Goal: Contribute content

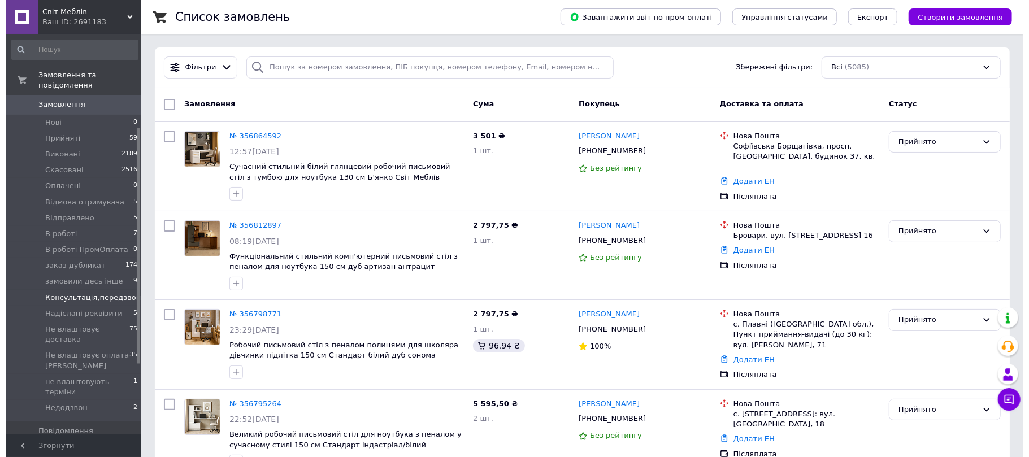
scroll to position [276, 0]
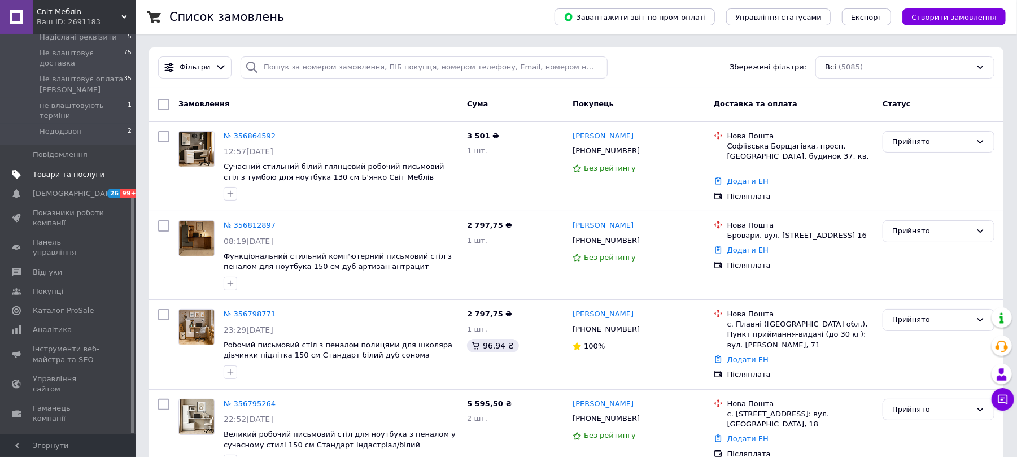
click at [68, 169] on span "Товари та послуги" at bounding box center [69, 174] width 72 height 10
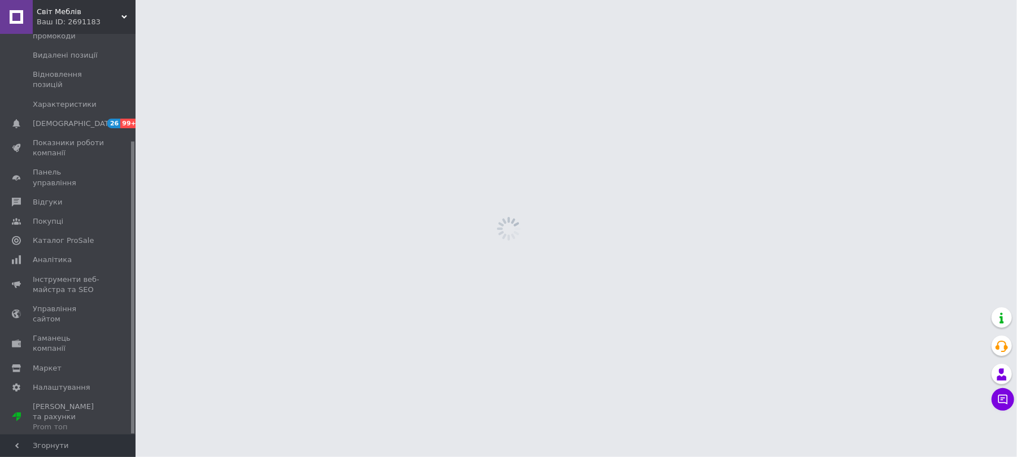
scroll to position [146, 0]
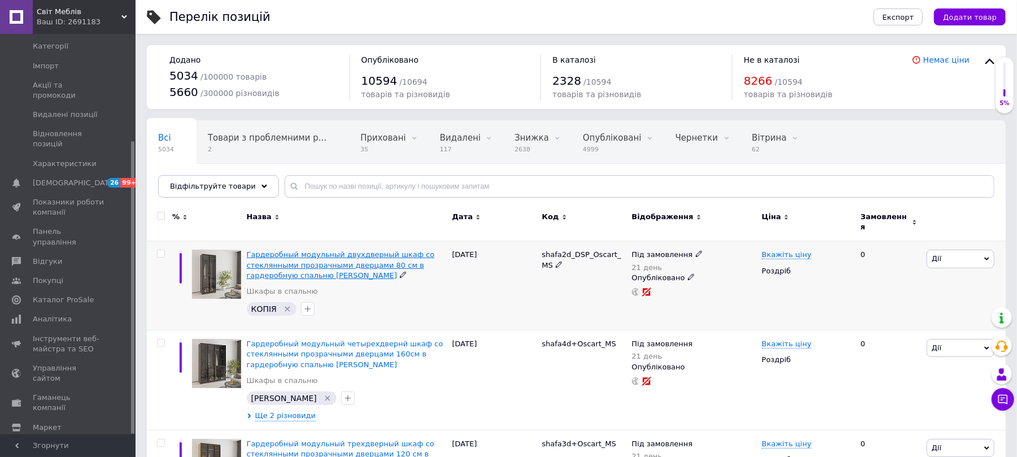
click at [299, 256] on span "Гардеробный модульный двухдверный шкаф со стеклянными прозрачными дверцами 80 с…" at bounding box center [341, 264] width 188 height 29
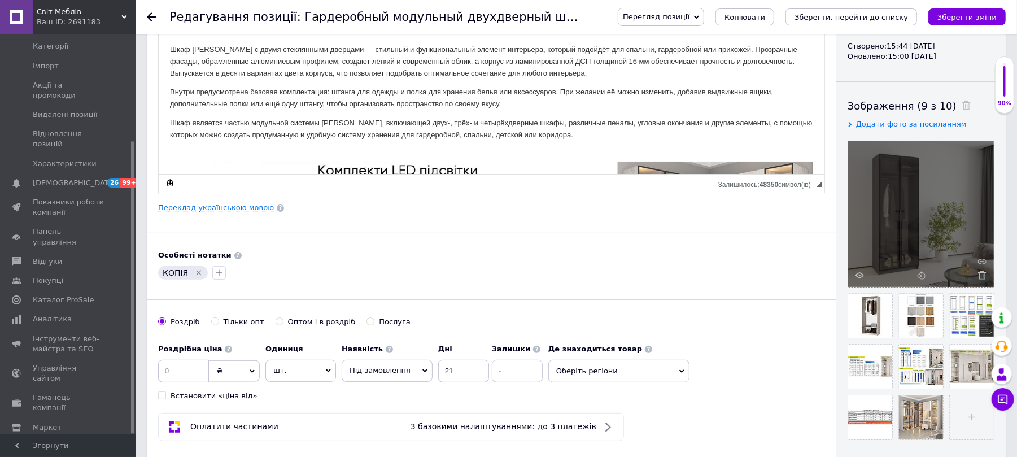
scroll to position [150, 0]
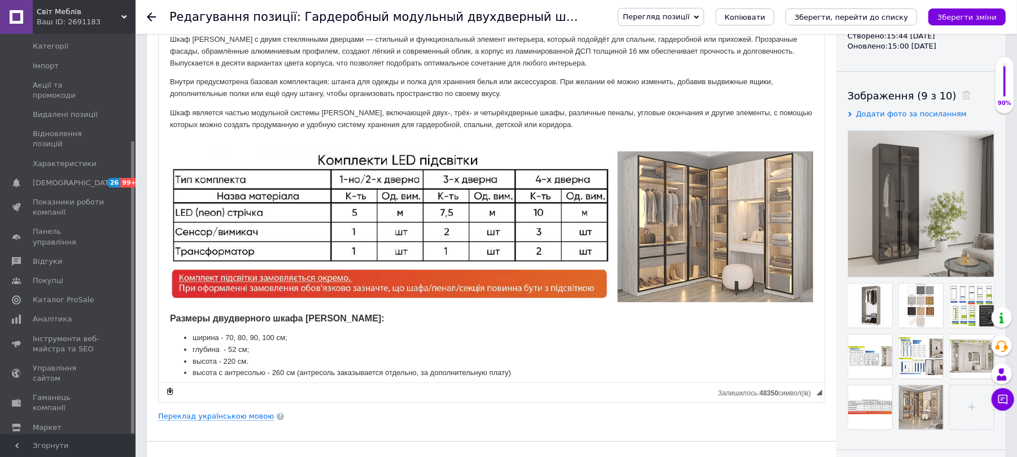
drag, startPoint x: 819, startPoint y: 174, endPoint x: 751, endPoint y: 466, distance: 299.8
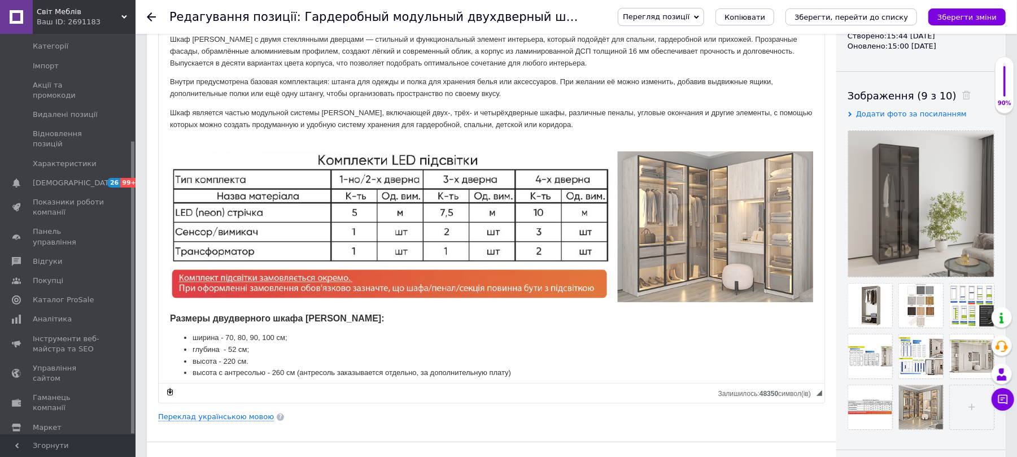
click at [617, 234] on img "Редактор, EE51EFC8-C929-4486-8E68-D55E34EC3F09" at bounding box center [490, 226] width 643 height 151
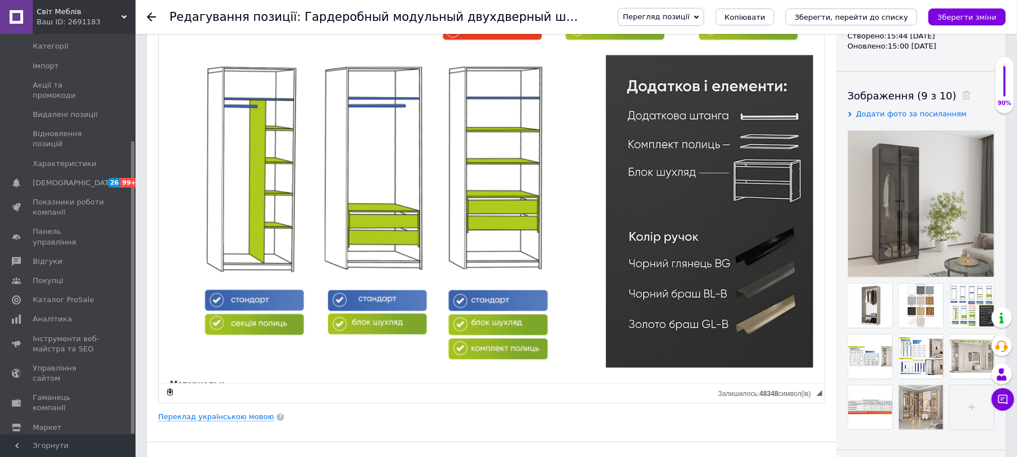
scroll to position [904, 0]
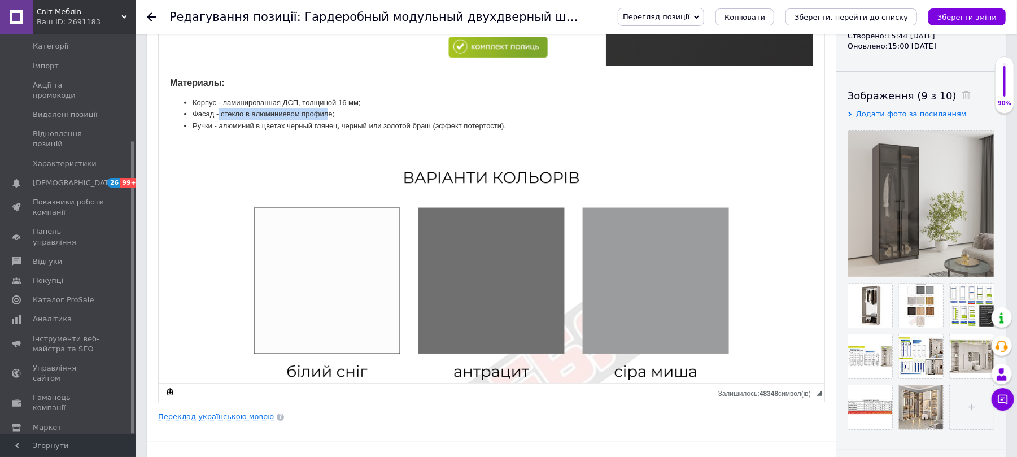
drag, startPoint x: 219, startPoint y: 101, endPoint x: 329, endPoint y: 101, distance: 109.6
click at [329, 108] on li "Фасад - стекло в алюминиевом профиле;" at bounding box center [491, 114] width 598 height 12
drag, startPoint x: 358, startPoint y: 85, endPoint x: 224, endPoint y: 88, distance: 133.9
click at [224, 97] on li "Корпус - ламинированная ДСП, толщиной 16 мм;" at bounding box center [491, 103] width 598 height 12
copy li "ламинированная ДСП, толщиной 16 мм"
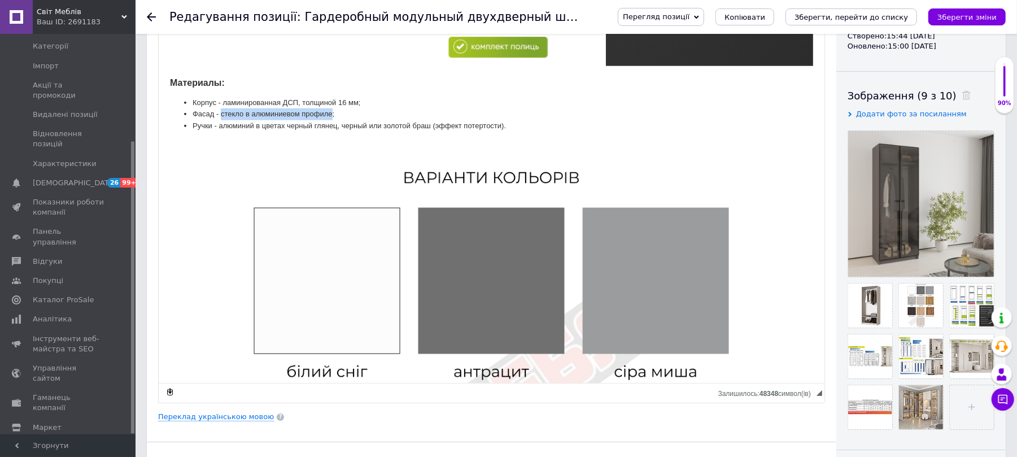
drag, startPoint x: 249, startPoint y: 104, endPoint x: 331, endPoint y: 101, distance: 82.5
click at [331, 108] on li "Фасад - стекло в алюминиевом профиле;" at bounding box center [491, 114] width 598 height 12
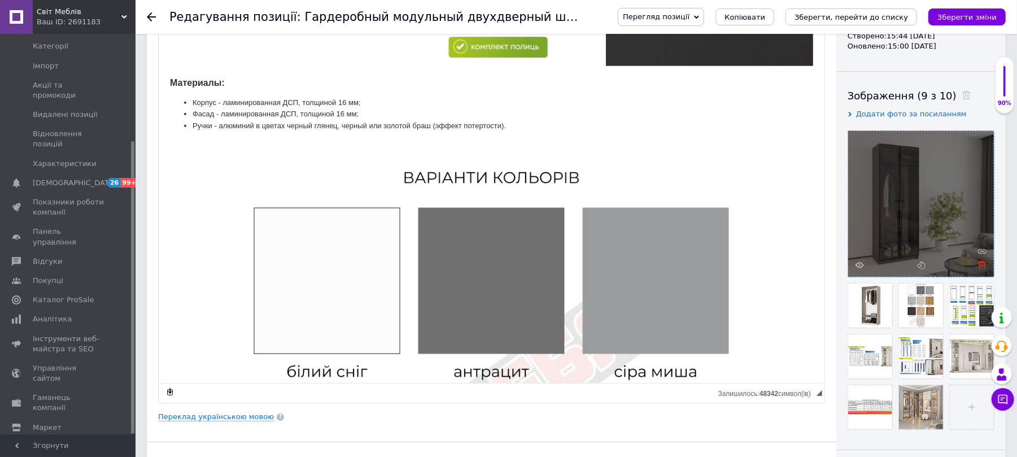
click at [986, 263] on icon at bounding box center [982, 265] width 8 height 8
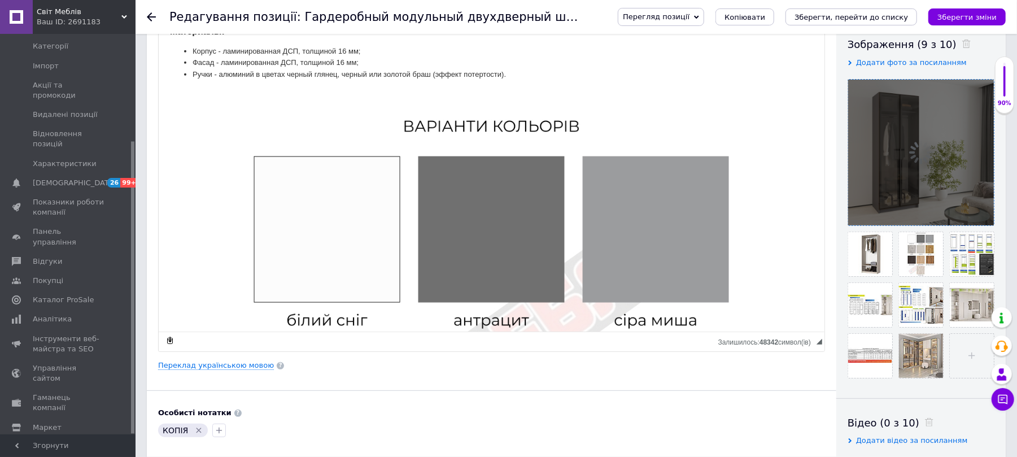
scroll to position [226, 0]
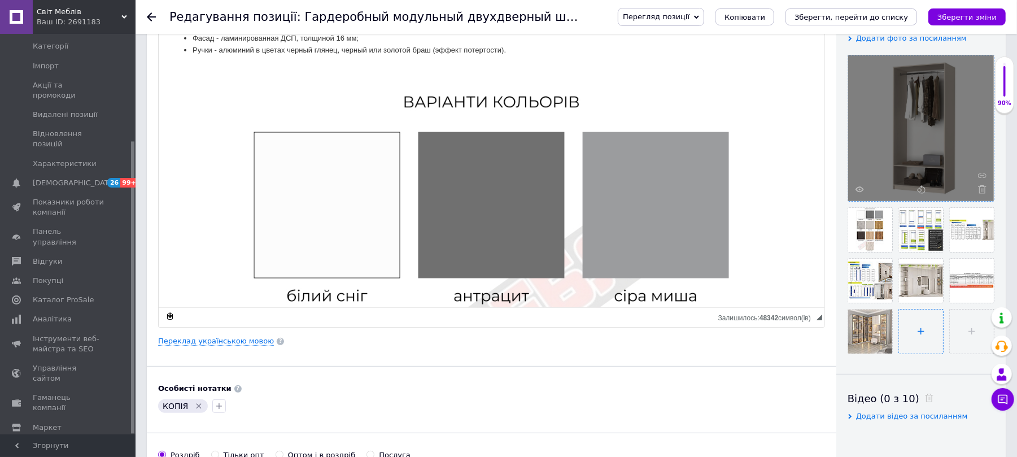
click at [933, 354] on input "file" at bounding box center [921, 332] width 44 height 44
type input "C:\fakepath\Корпус шкафа 0,8-A Антрацит DSP(Oscar).jpg"
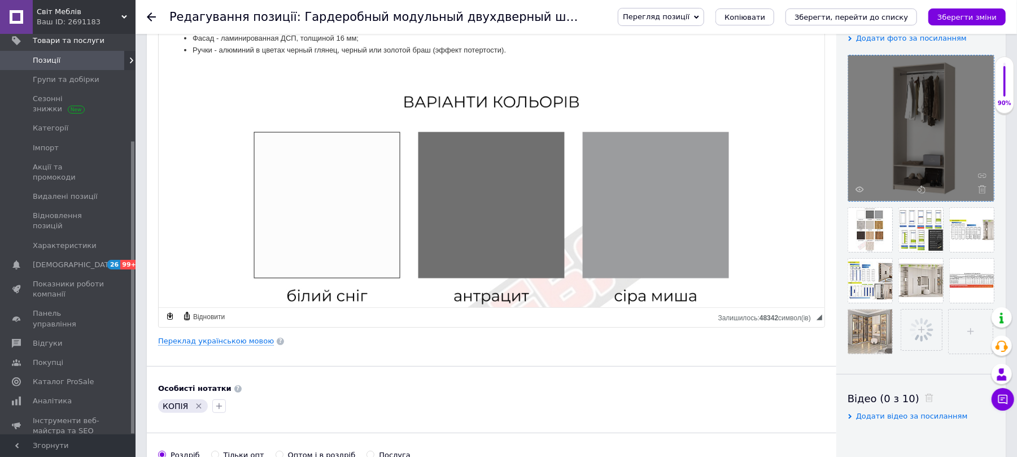
scroll to position [0, 0]
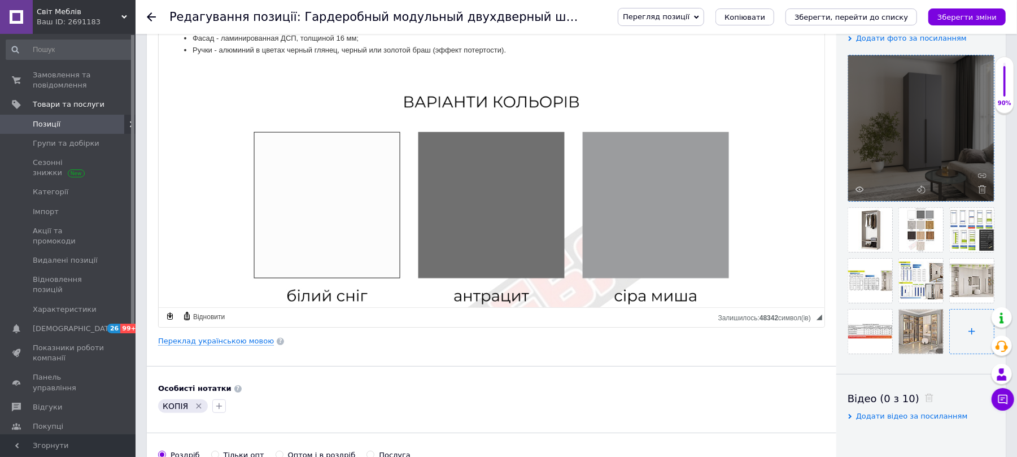
click at [950, 354] on input "file" at bounding box center [972, 332] width 44 height 44
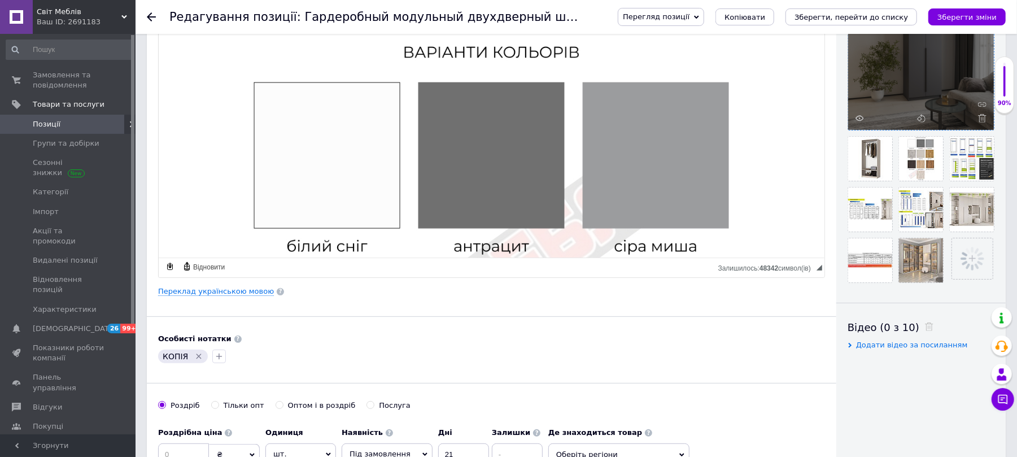
scroll to position [301, 0]
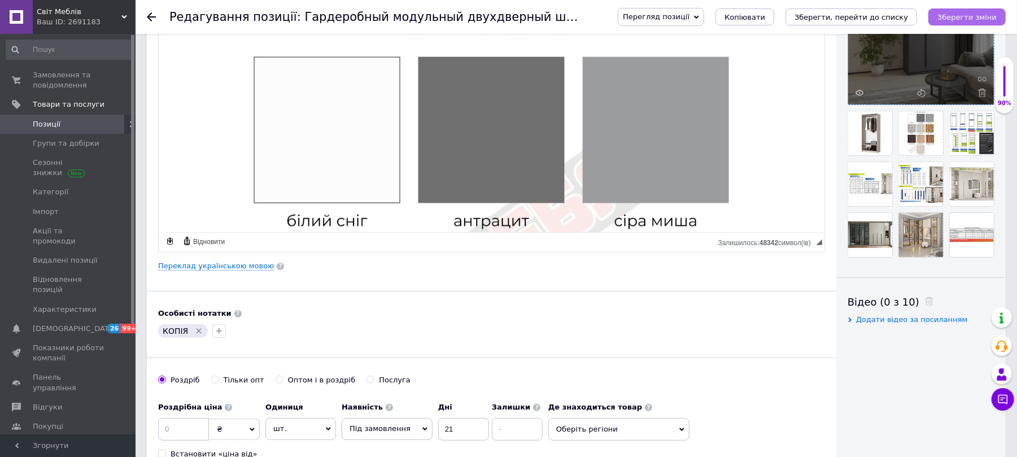
click at [959, 16] on icon "Зберегти зміни" at bounding box center [967, 17] width 59 height 8
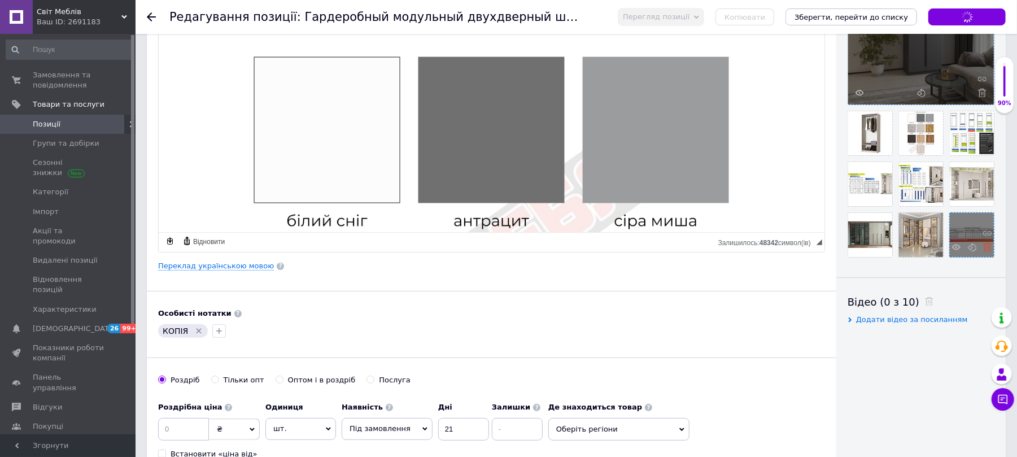
click at [984, 251] on icon at bounding box center [988, 247] width 8 height 8
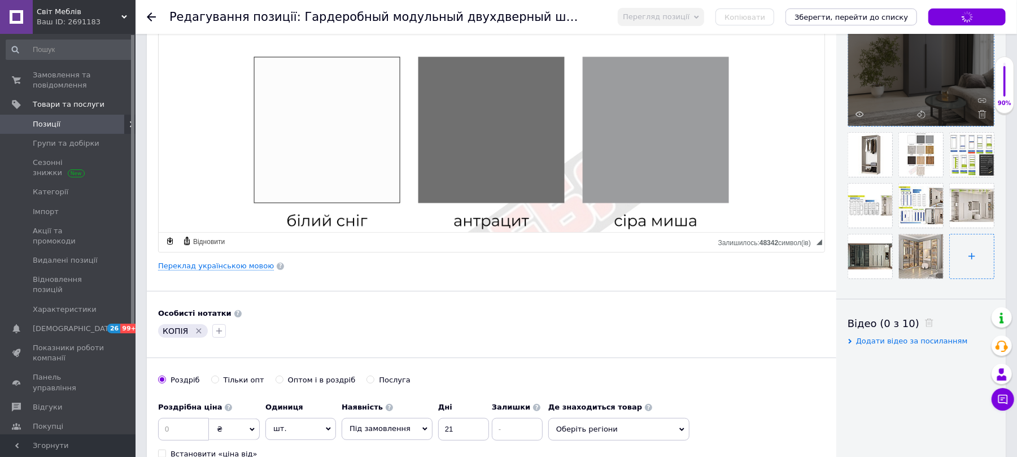
click at [950, 279] on input "file" at bounding box center [972, 256] width 44 height 44
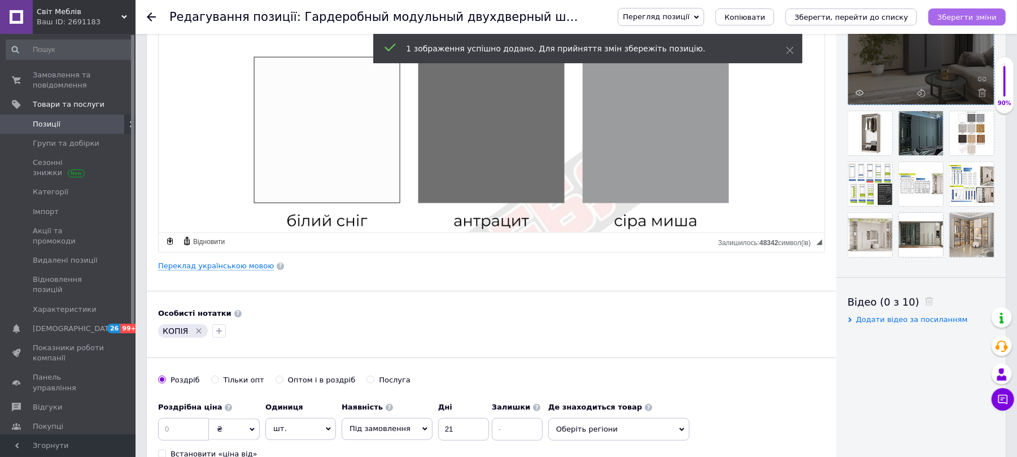
click at [966, 15] on icon "Зберегти зміни" at bounding box center [967, 17] width 59 height 8
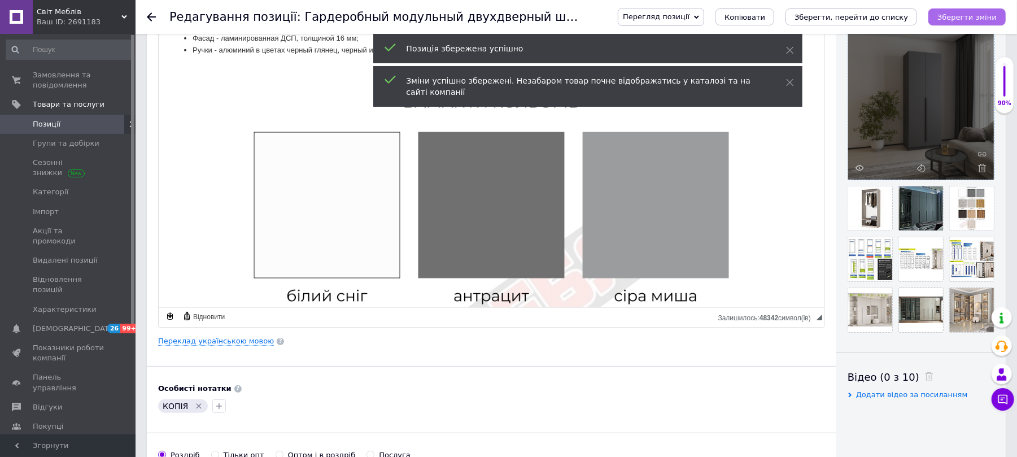
click at [975, 16] on icon "Зберегти зміни" at bounding box center [967, 17] width 59 height 8
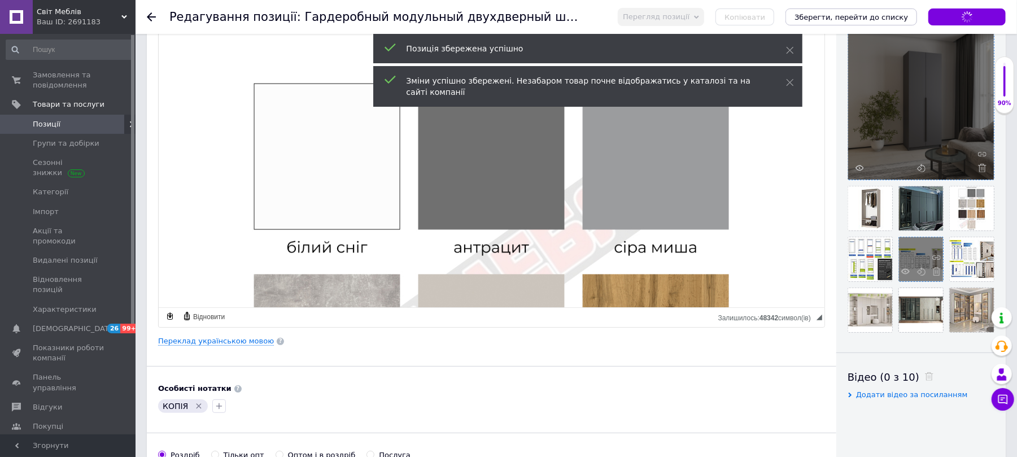
scroll to position [979, 0]
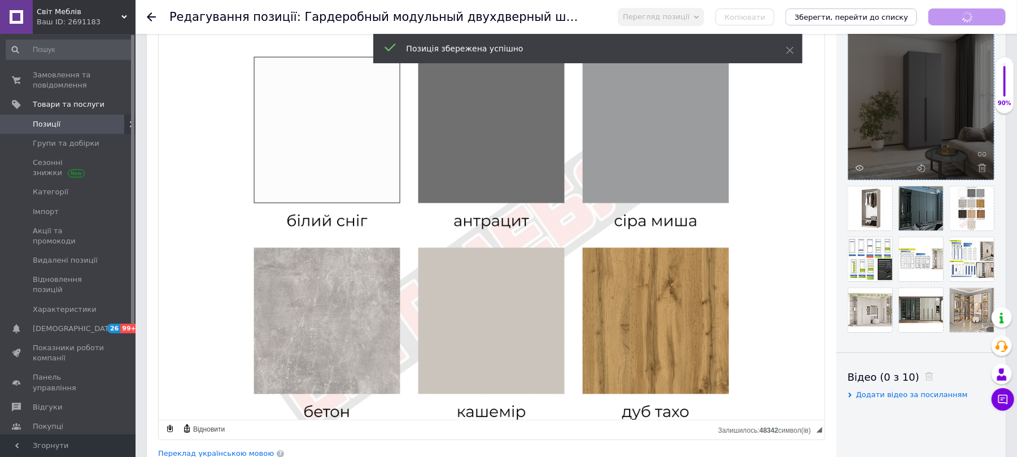
drag, startPoint x: 821, startPoint y: 320, endPoint x: 672, endPoint y: 486, distance: 223.7
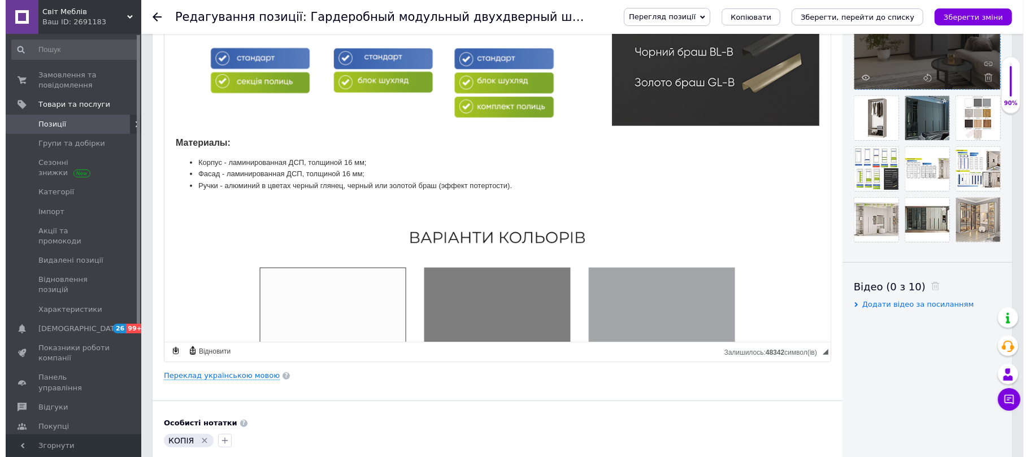
scroll to position [452, 0]
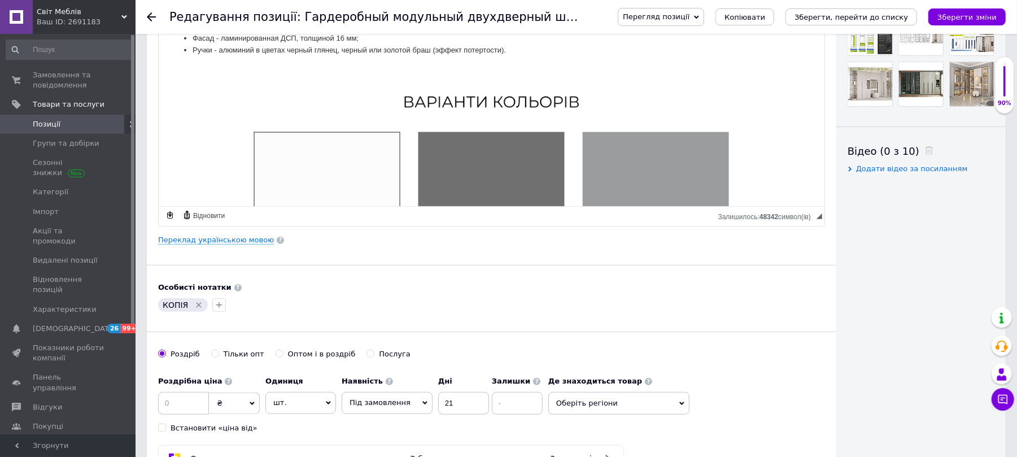
click at [220, 250] on div "Основна інформація Назва позиції (Російська) ✱ Гардеробный модульный двухдверны…" at bounding box center [492, 41] width 690 height 897
click at [221, 243] on link "Переклад українською мовою" at bounding box center [216, 240] width 116 height 9
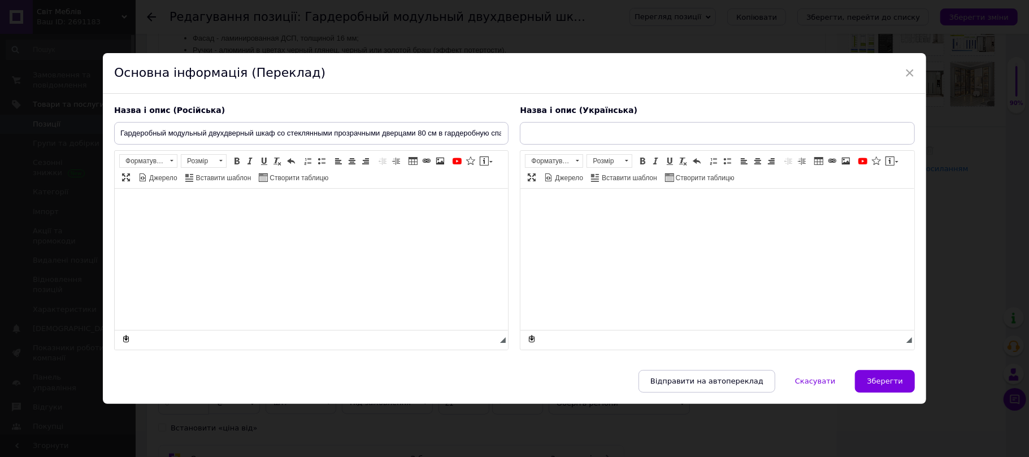
type input "Гардеробна модульна дводверна шафа зі скляними прозорими дверцятами 80 см у гар…"
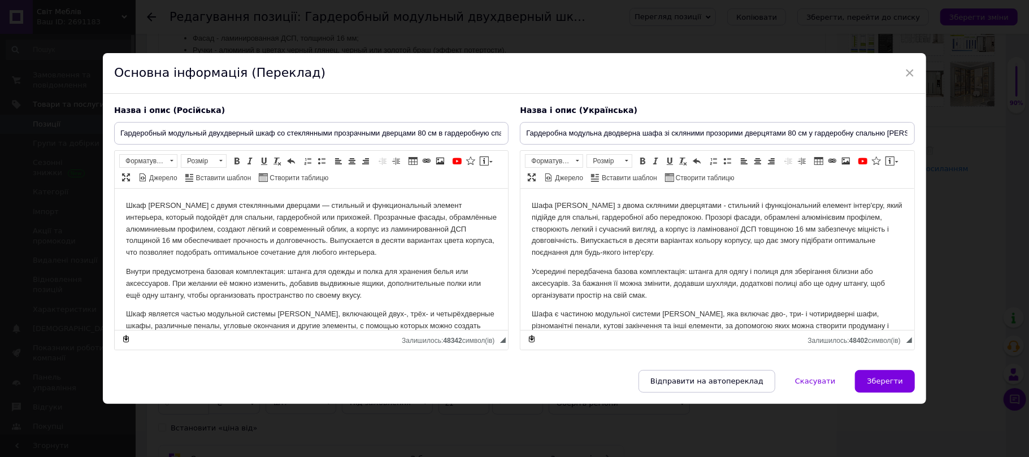
scroll to position [0, 0]
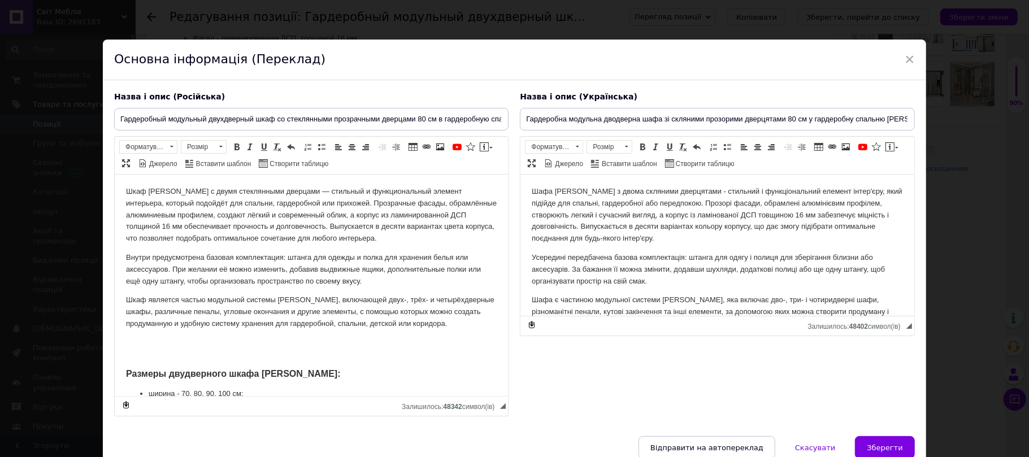
drag, startPoint x: 502, startPoint y: 341, endPoint x: 529, endPoint y: 486, distance: 147.8
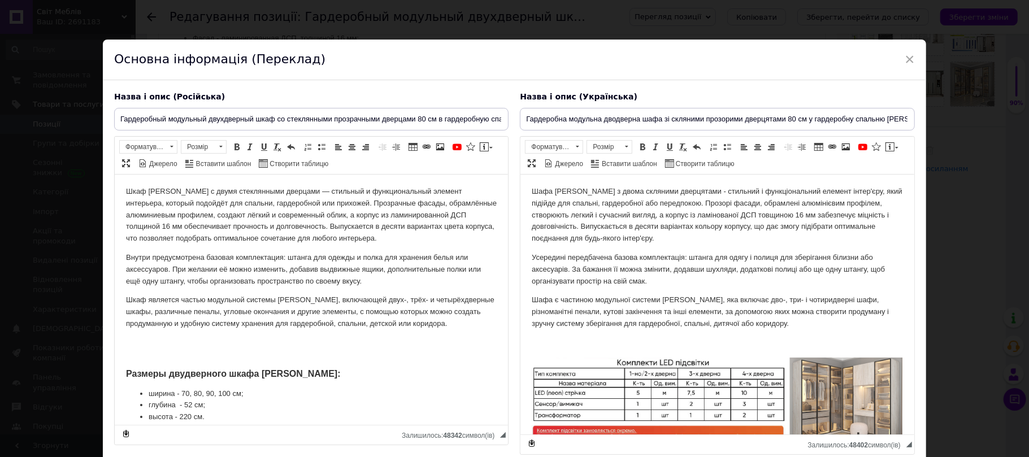
drag, startPoint x: 907, startPoint y: 328, endPoint x: 837, endPoint y: 453, distance: 143.0
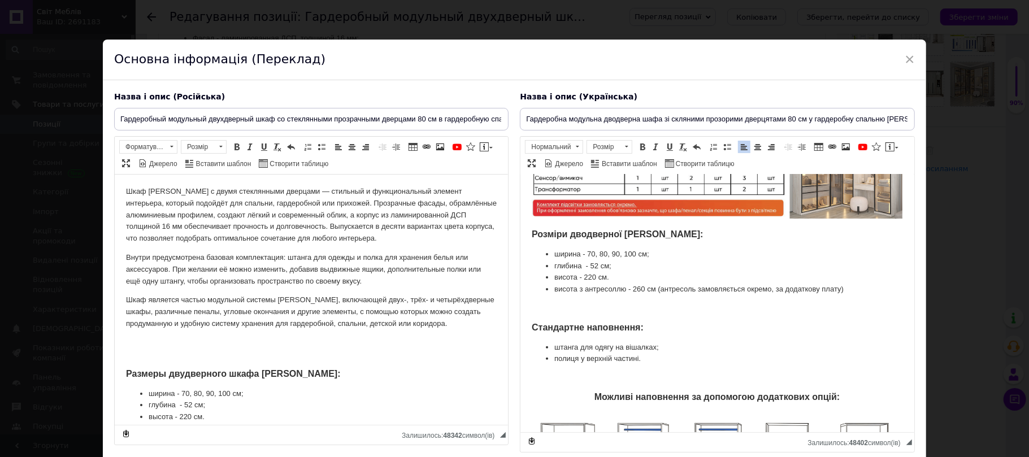
click at [680, 233] on strong "Розміри дводверної [PERSON_NAME]:" at bounding box center [617, 234] width 171 height 10
click at [684, 181] on img "Редактор, DB74D4EB-70D0-49A8-B598-85BABDF4EFC2" at bounding box center [717, 175] width 371 height 87
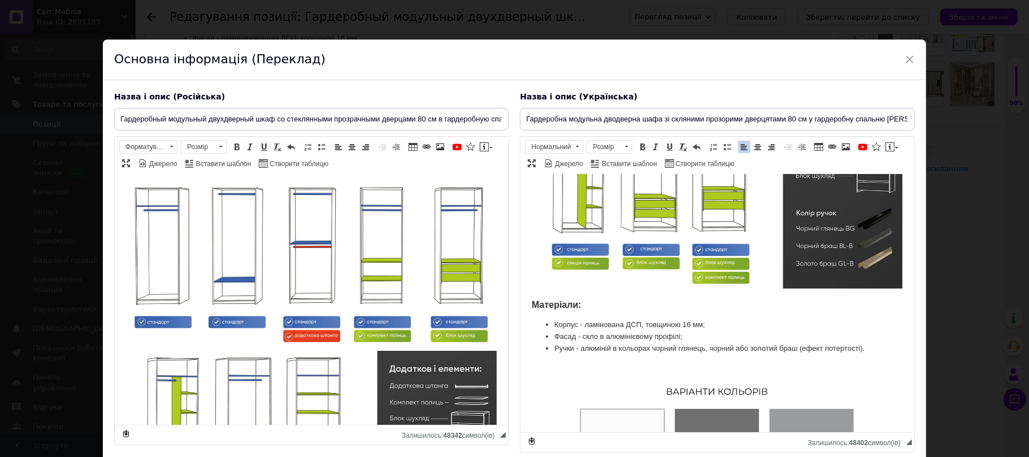
scroll to position [710, 0]
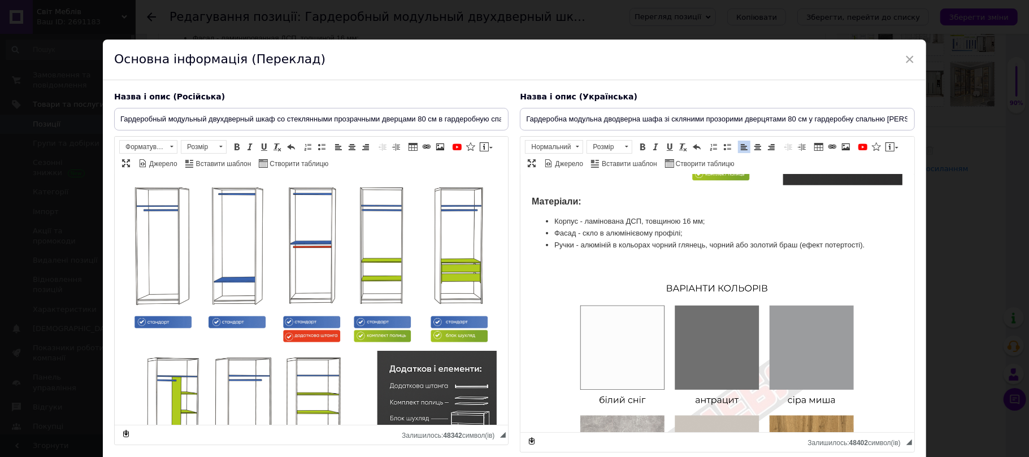
click at [606, 240] on li "Ручки - алюміній в кольорах чорний глянець, чорний або золотий браш (ефект поте…" at bounding box center [716, 246] width 325 height 12
drag, startPoint x: 584, startPoint y: 208, endPoint x: 703, endPoint y: 206, distance: 119.8
click at [703, 216] on li "Корпус - ламінована ДСП, товщиною 16 мм;" at bounding box center [716, 222] width 325 height 12
copy li "ламінована ДСП, товщиною 16 мм"
click at [599, 228] on li "Фасад - скло в алюмінієвому профілі;" at bounding box center [716, 234] width 325 height 12
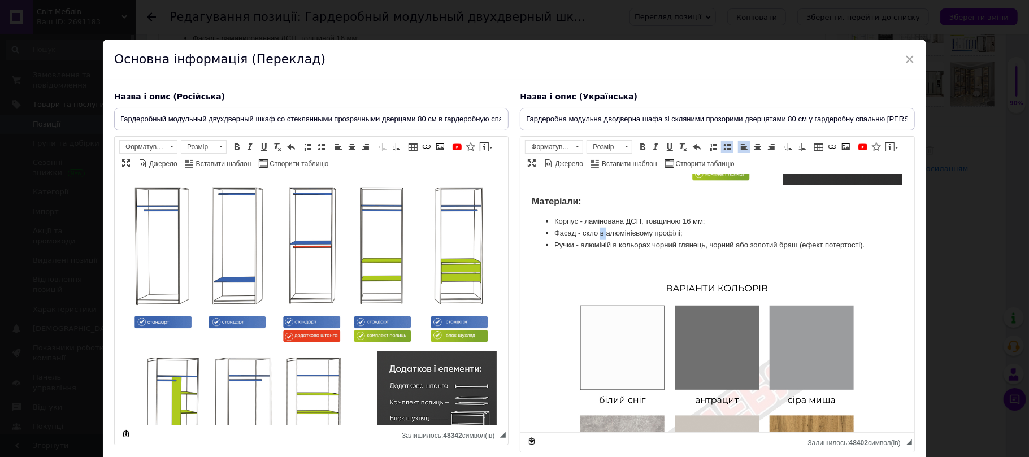
click at [599, 228] on li "Фасад - скло в алюмінієвому профілі;" at bounding box center [716, 234] width 325 height 12
drag, startPoint x: 583, startPoint y: 219, endPoint x: 681, endPoint y: 220, distance: 97.7
click at [681, 228] on li "Фасад - скло в алюмінієвому профілі;" at bounding box center [716, 234] width 325 height 12
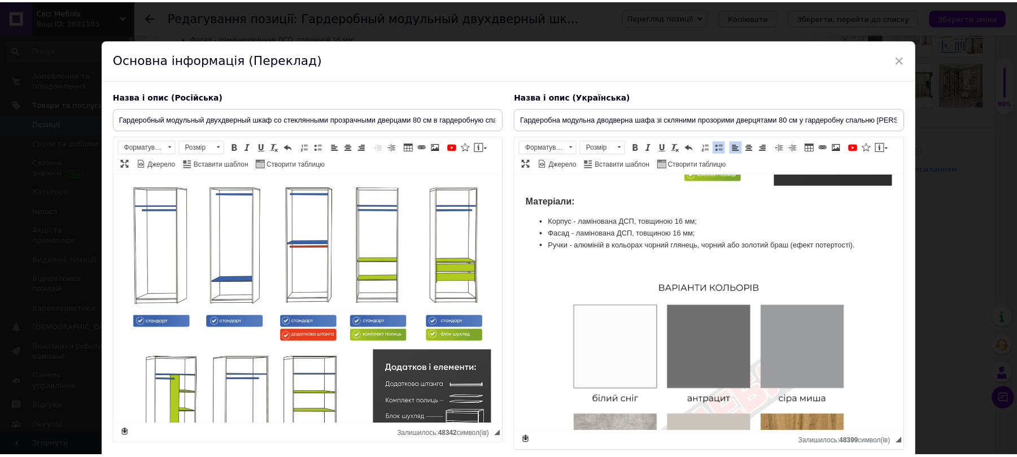
scroll to position [75, 0]
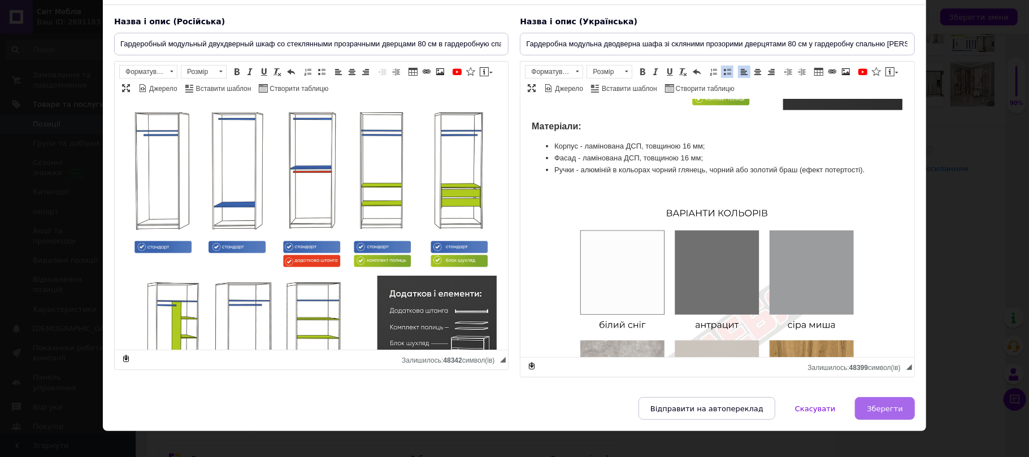
click at [877, 412] on span "Зберегти" at bounding box center [885, 409] width 36 height 8
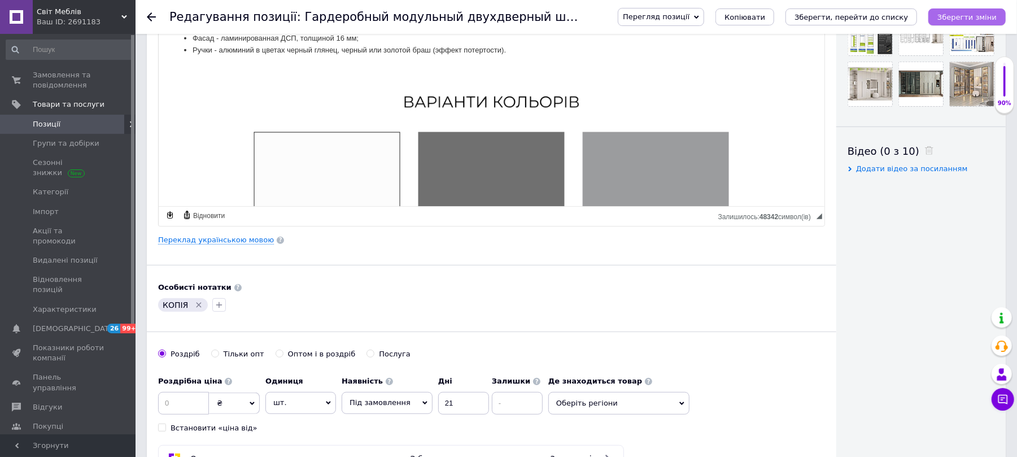
click at [979, 19] on icon "Зберегти зміни" at bounding box center [967, 17] width 59 height 8
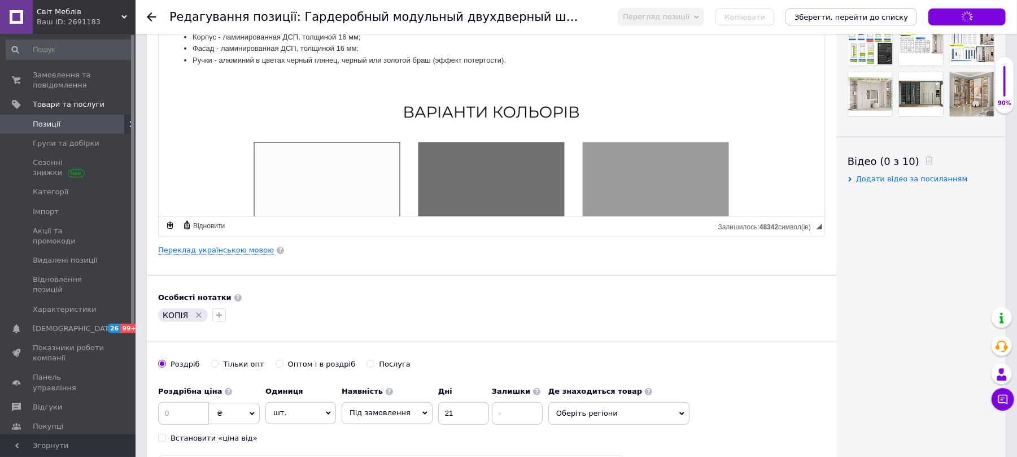
scroll to position [602, 0]
